Goal: Navigation & Orientation: Find specific page/section

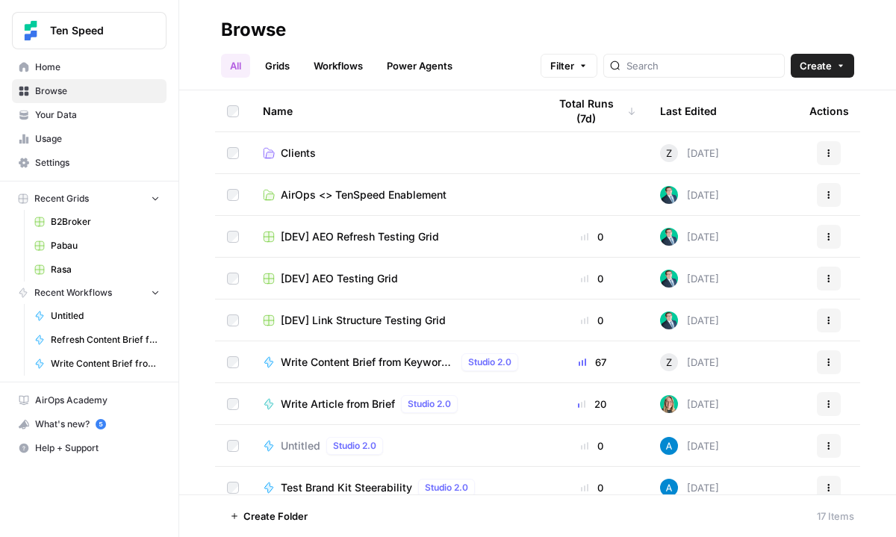
click at [370, 149] on link "Clients" at bounding box center [393, 153] width 261 height 15
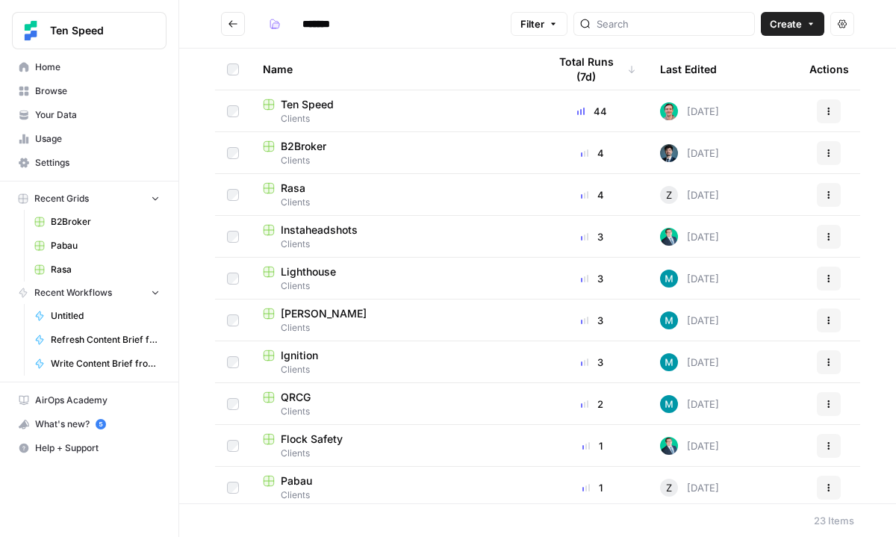
click at [426, 188] on div "Rasa" at bounding box center [393, 188] width 261 height 15
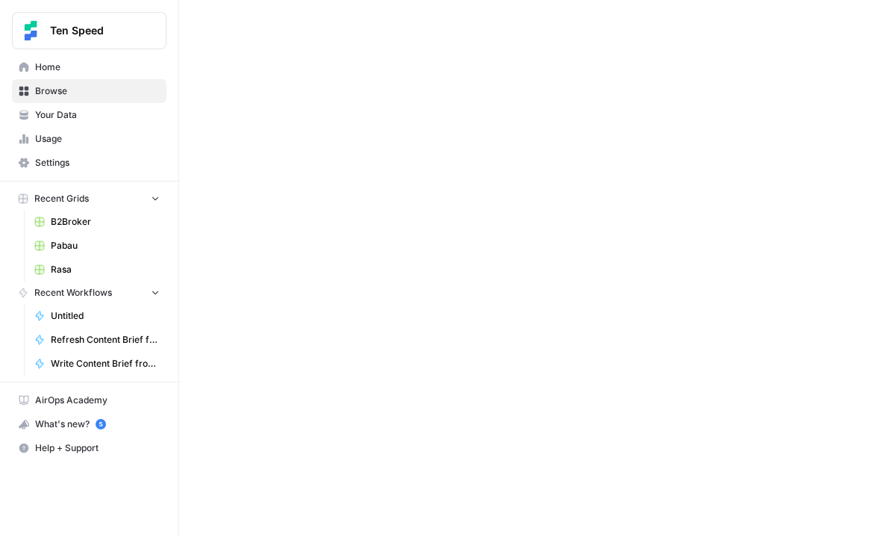
click at [426, 188] on div at bounding box center [537, 268] width 717 height 537
